Goal: Task Accomplishment & Management: Manage account settings

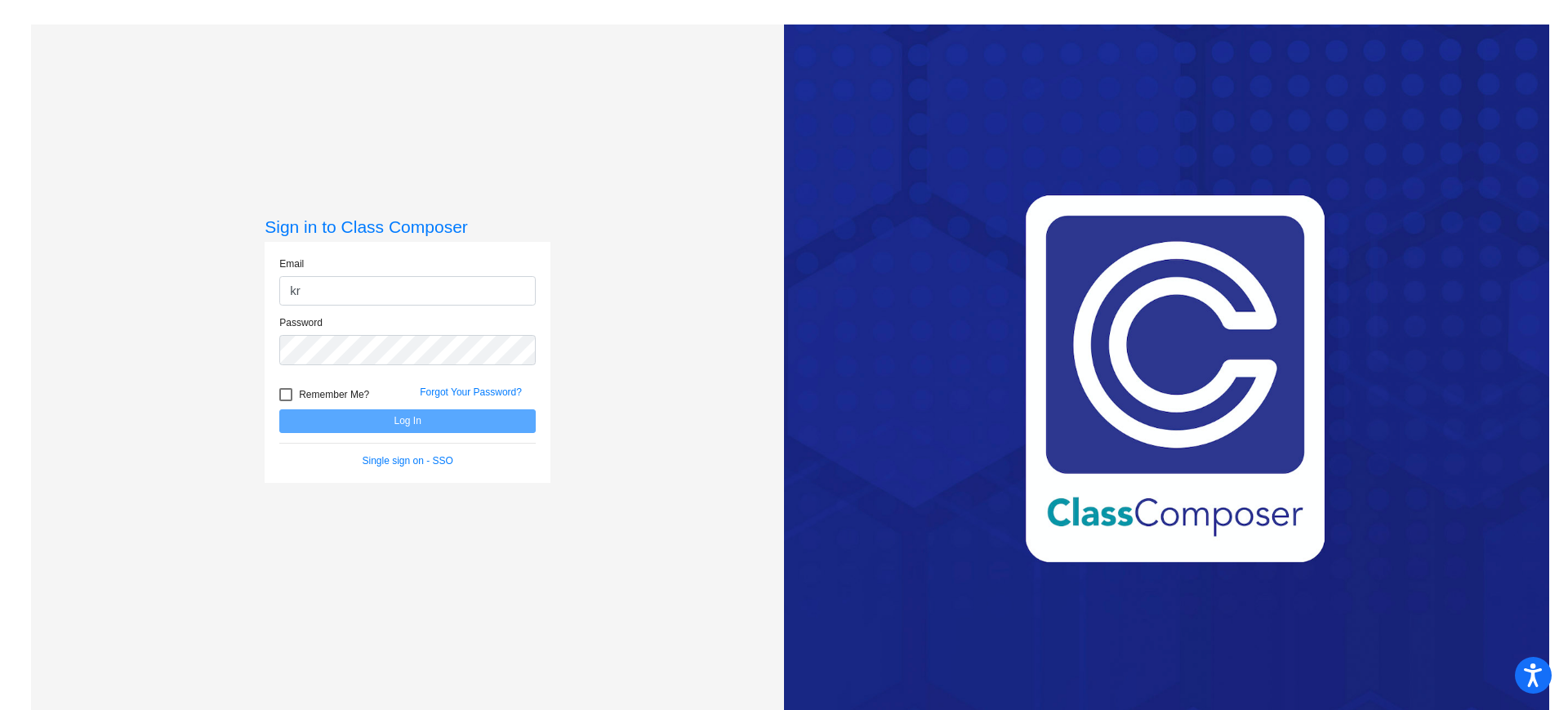
type input "[PERSON_NAME][EMAIL_ADDRESS][PERSON_NAME][DOMAIN_NAME]"
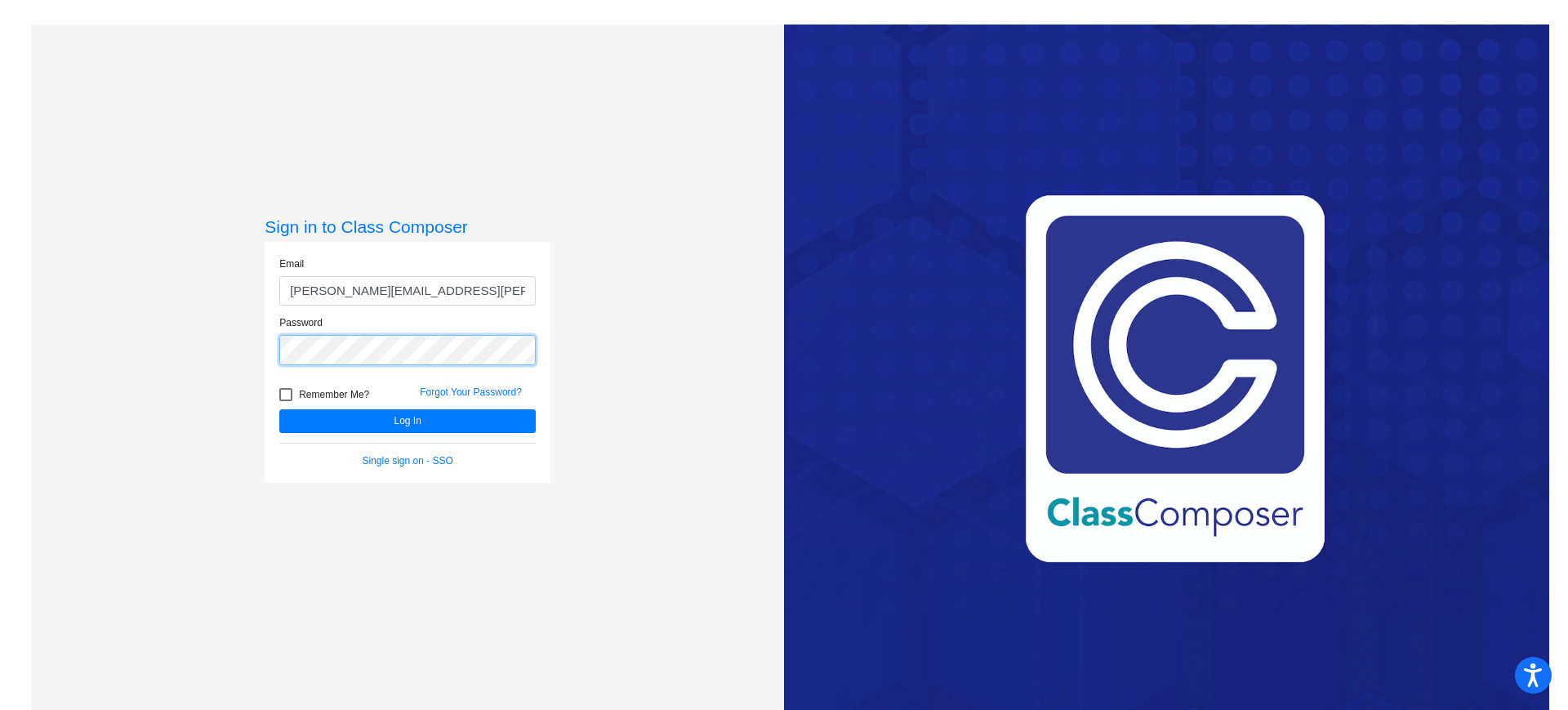
click at [279, 409] on button "Log In" at bounding box center [407, 421] width 257 height 24
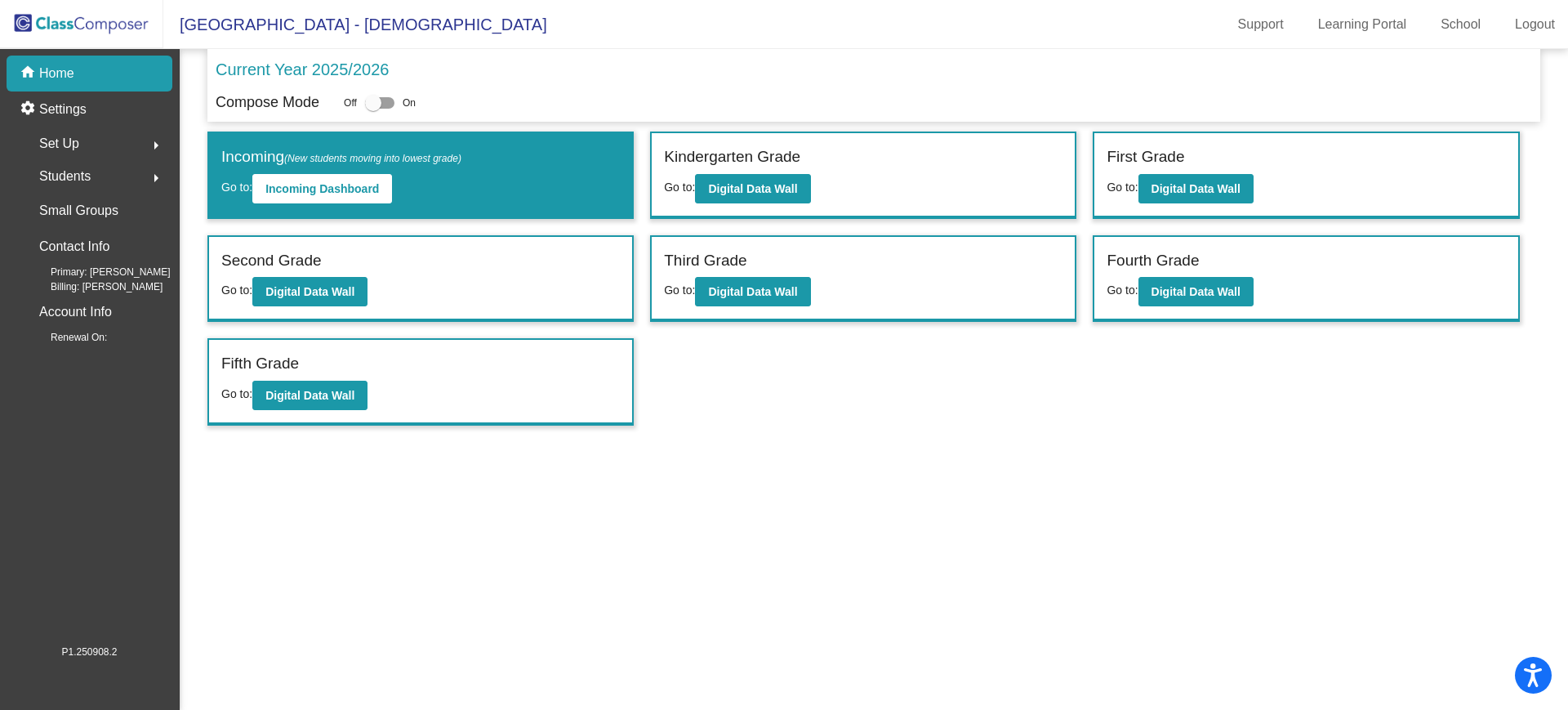
click at [84, 144] on div "Set Up arrow_right" at bounding box center [94, 143] width 156 height 33
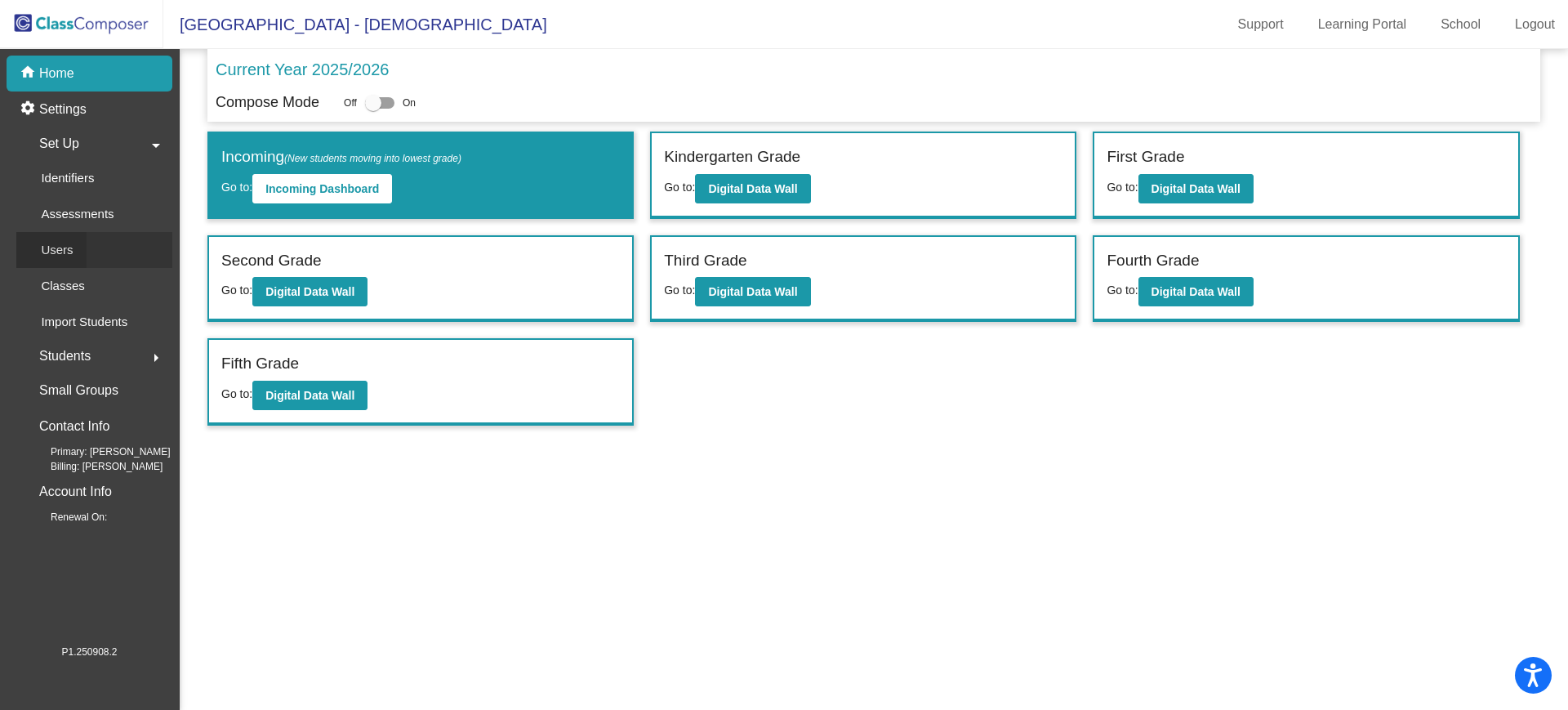
click at [82, 243] on div "Users" at bounding box center [51, 251] width 70 height 36
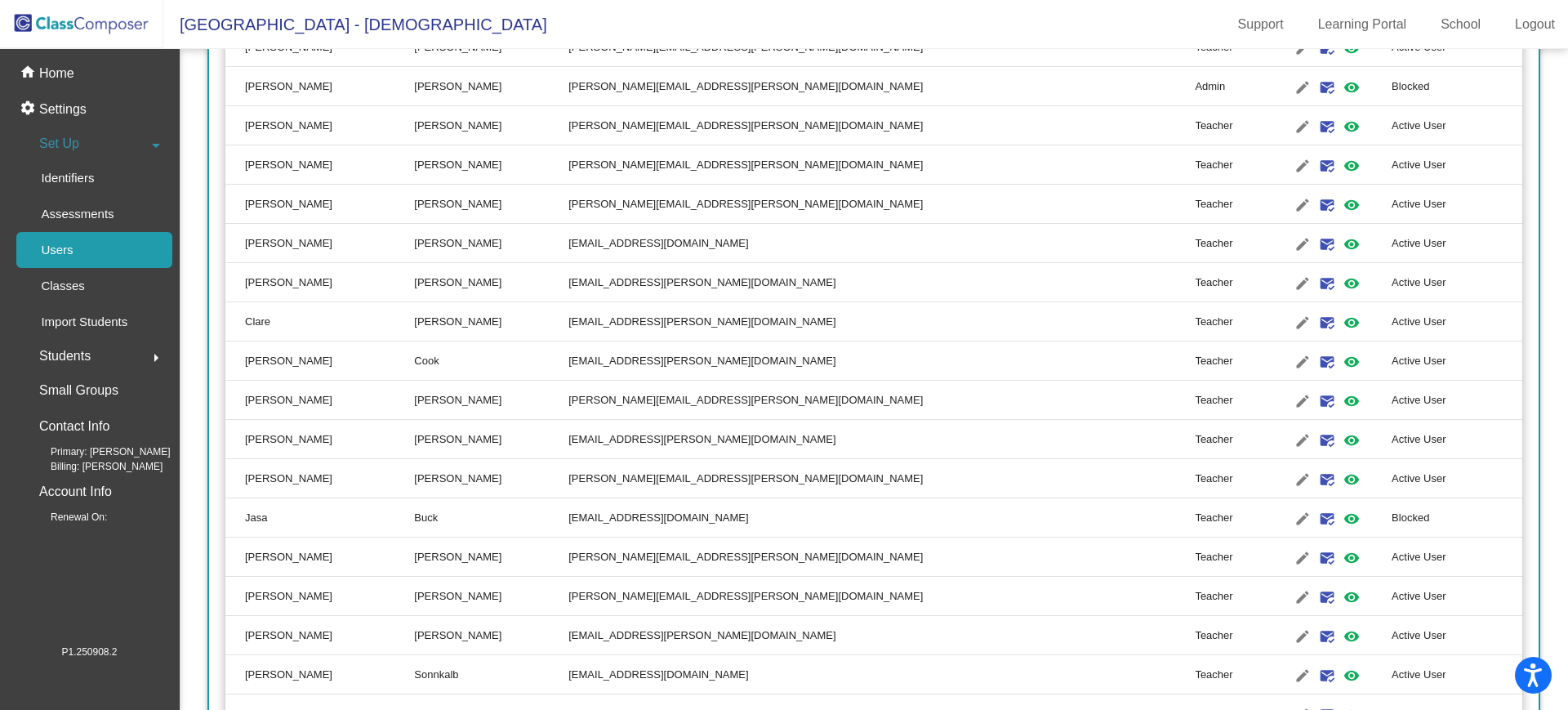
scroll to position [384, 0]
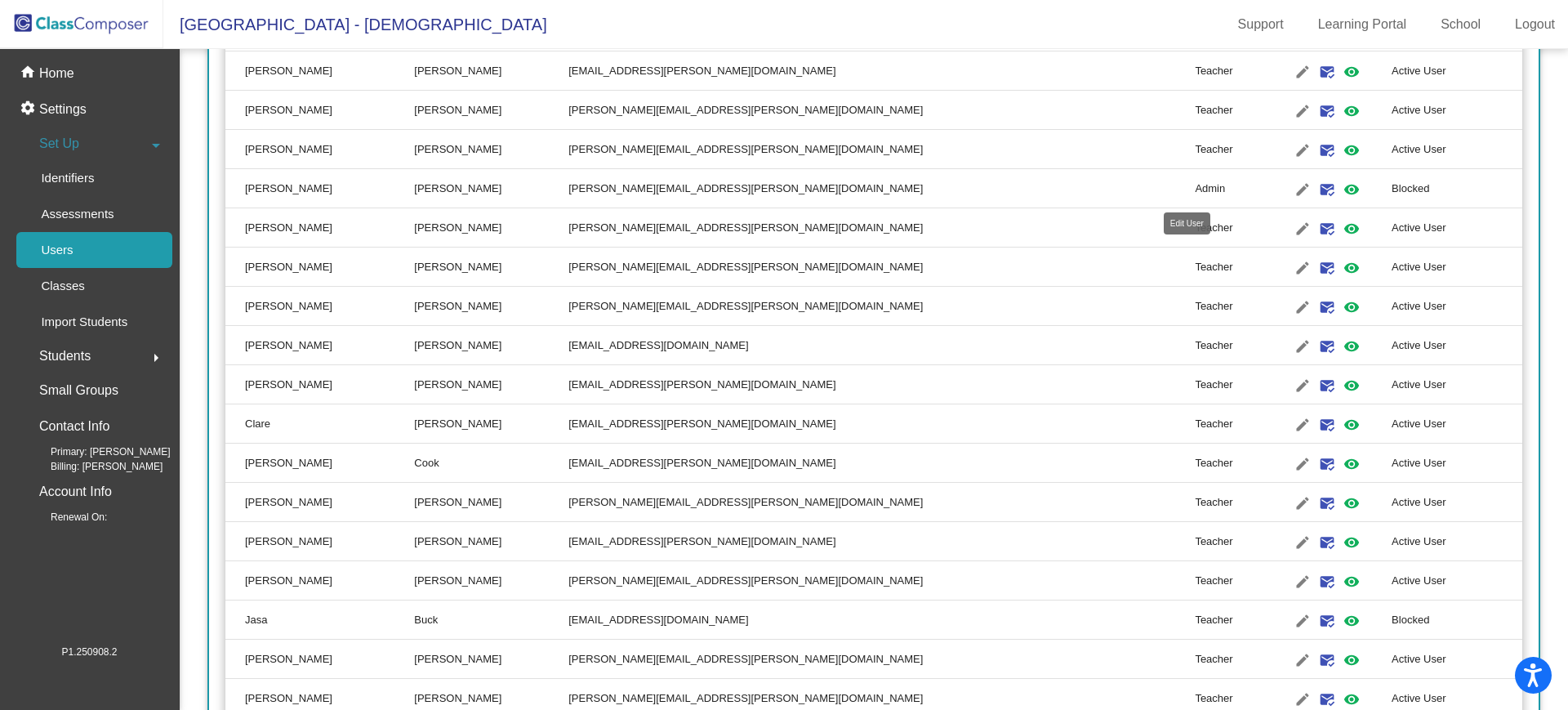
click at [1292, 188] on mat-icon "edit" at bounding box center [1302, 190] width 20 height 20
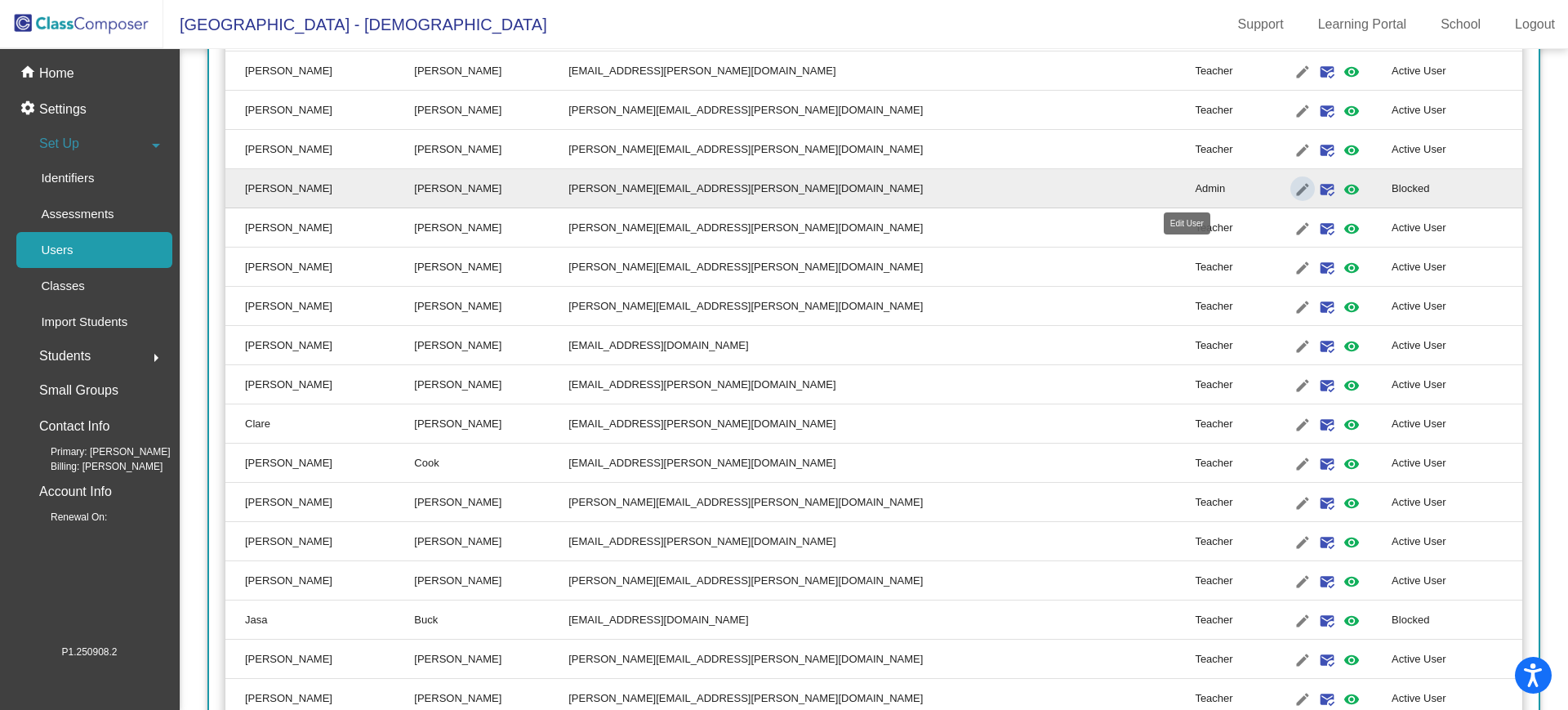
type input "[PERSON_NAME]"
type input "[PERSON_NAME][EMAIL_ADDRESS][PERSON_NAME][DOMAIN_NAME]"
radio input "true"
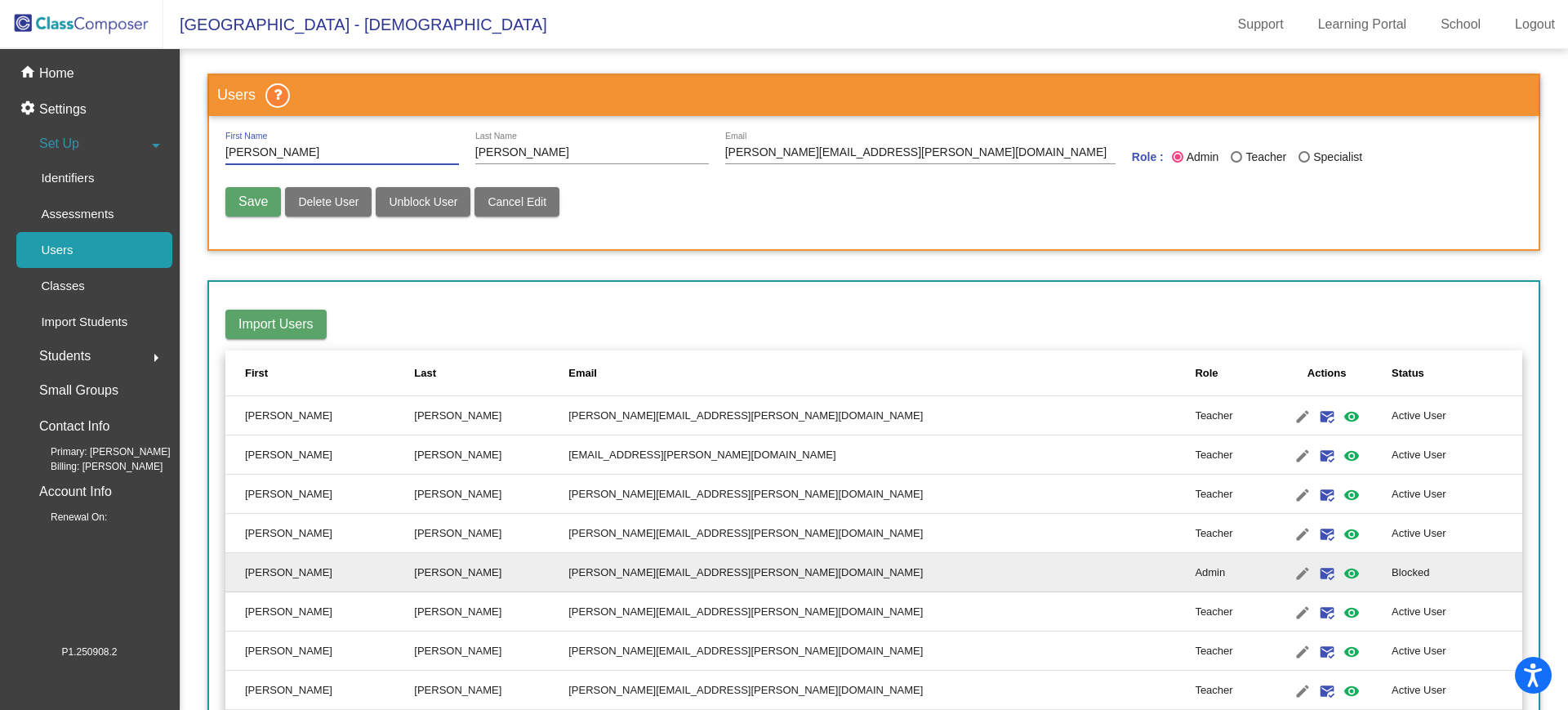
click at [436, 200] on span "Unblock User" at bounding box center [423, 202] width 69 height 13
radio input "false"
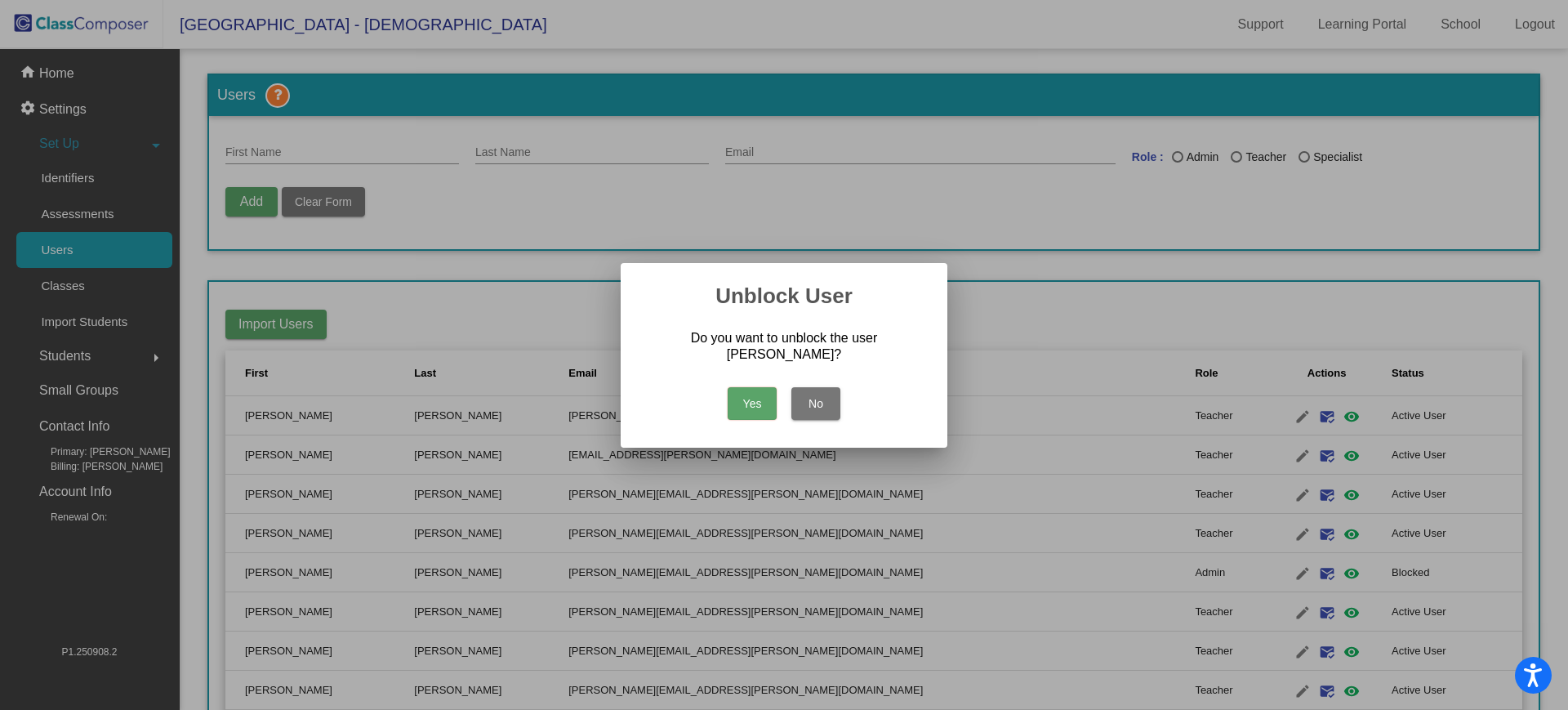
click at [750, 402] on button "Yes" at bounding box center [752, 403] width 49 height 33
